Goal: Navigation & Orientation: Understand site structure

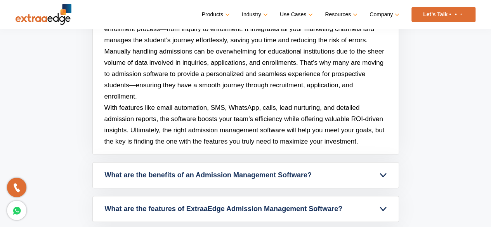
scroll to position [3005, 0]
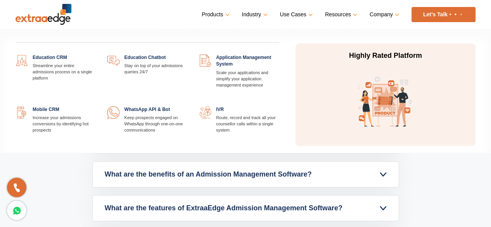
click at [96, 54] on link at bounding box center [96, 54] width 0 height 0
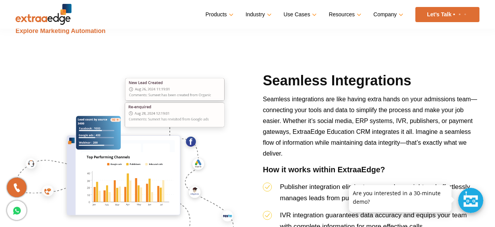
scroll to position [2023, 0]
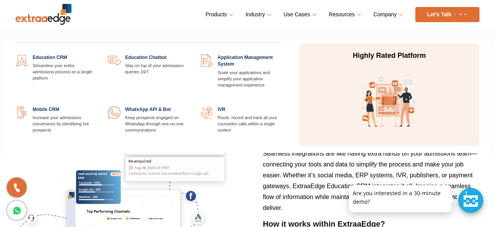
click at [281, 54] on link at bounding box center [281, 54] width 0 height 0
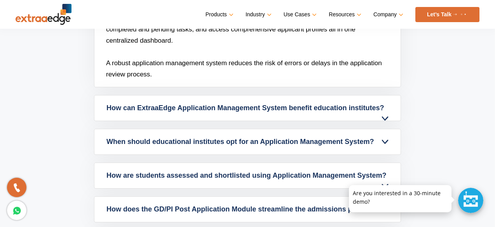
scroll to position [2435, 0]
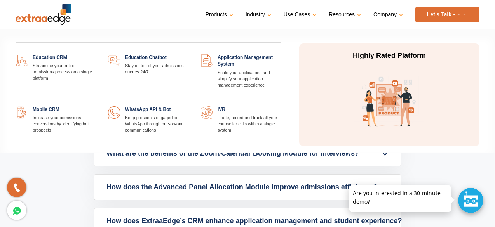
click at [96, 106] on link at bounding box center [96, 106] width 0 height 0
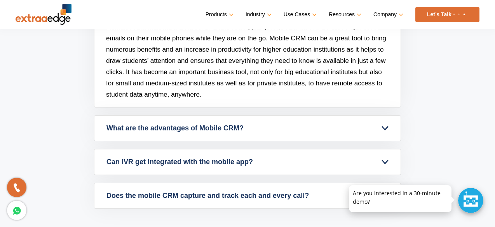
scroll to position [1993, 0]
